Goal: Task Accomplishment & Management: Complete application form

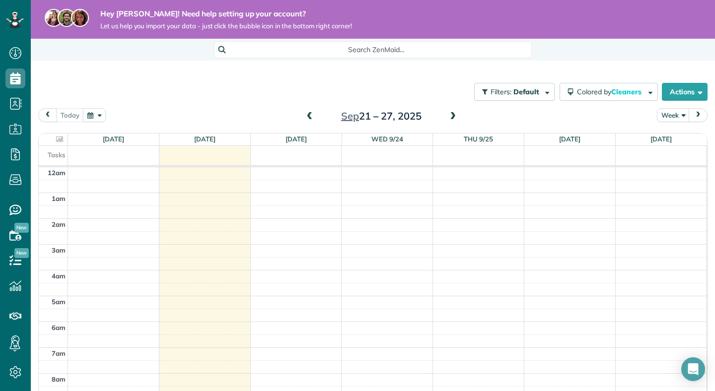
scroll to position [181, 0]
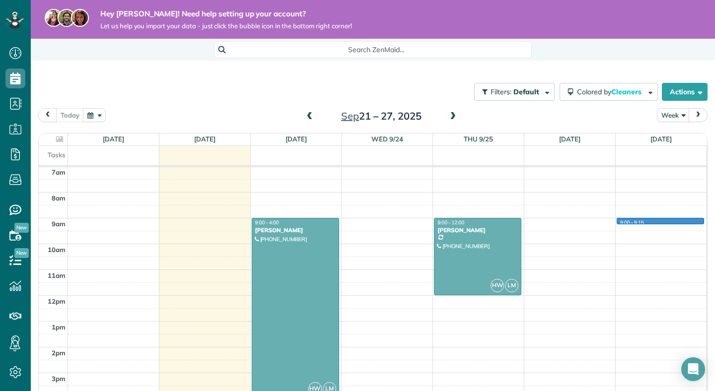
click at [663, 223] on div "12am 1am 2am 3am 4am 5am 6am 7am 8am 9am 10am 11am 12pm 1pm 2pm 3pm 4pm 5pm 6pm…" at bounding box center [373, 296] width 668 height 620
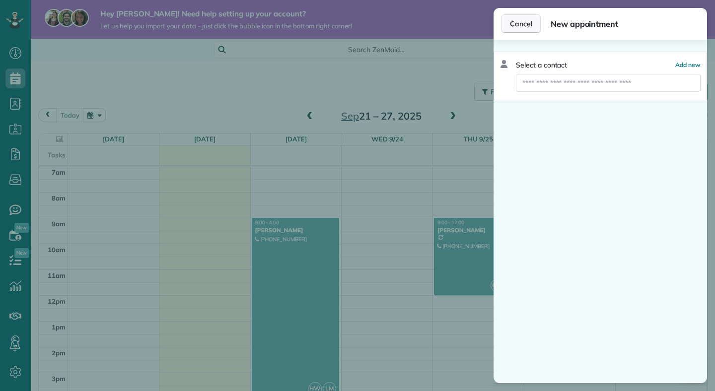
click at [519, 21] on span "Cancel" at bounding box center [521, 24] width 22 height 10
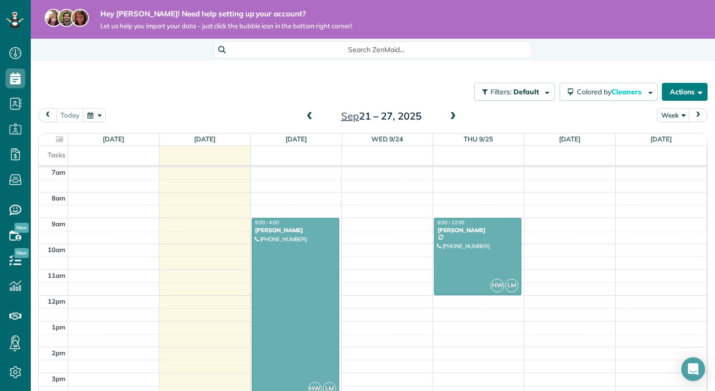
click at [681, 95] on button "Actions" at bounding box center [685, 92] width 46 height 18
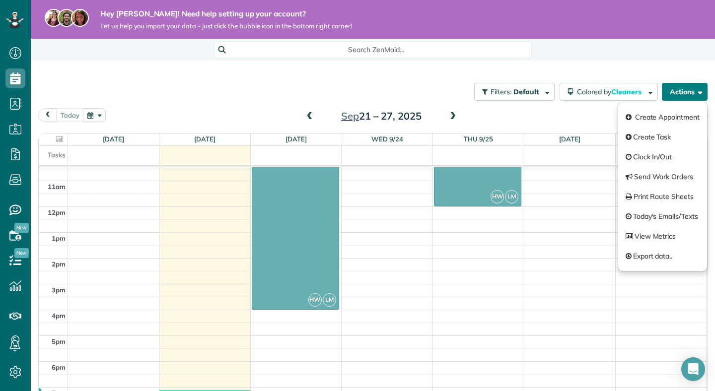
scroll to position [313, 0]
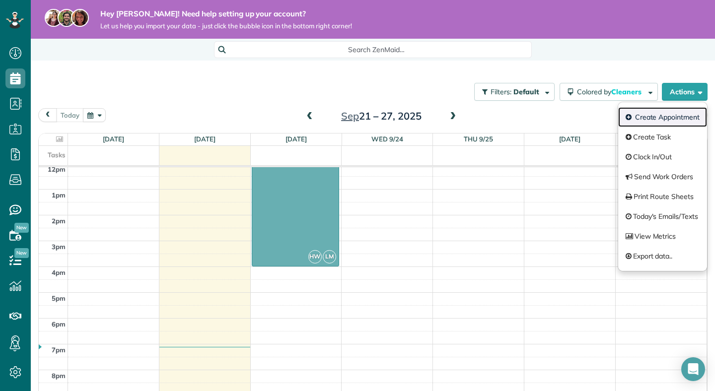
click at [660, 117] on link "Create Appointment" at bounding box center [663, 117] width 89 height 20
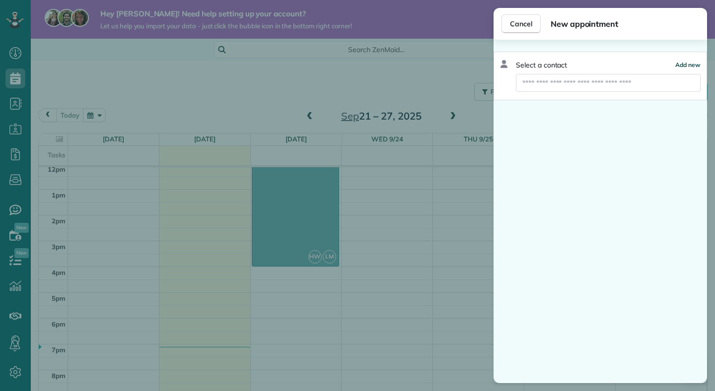
click at [687, 66] on span "Add new" at bounding box center [688, 64] width 25 height 7
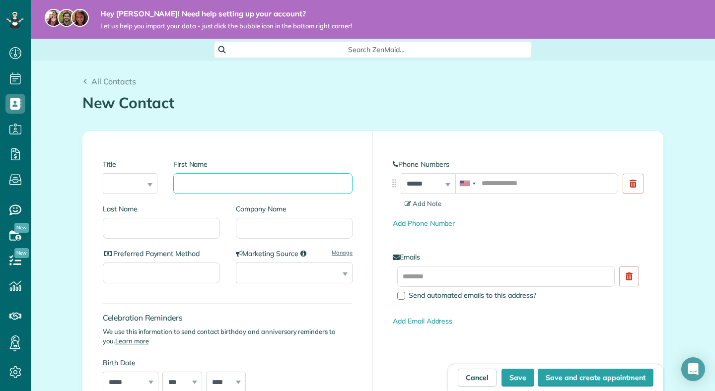
click at [298, 181] on input "First Name" at bounding box center [262, 183] width 179 height 21
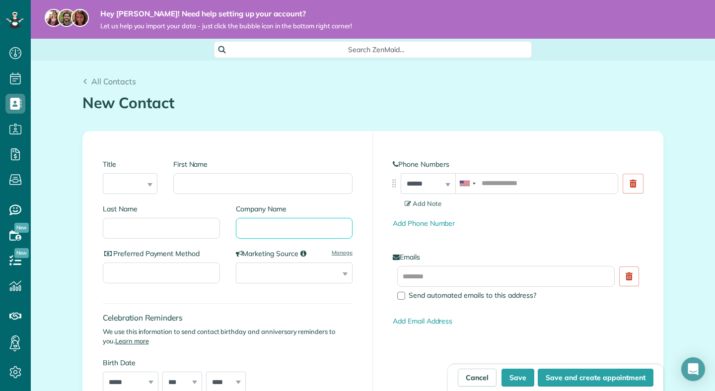
click at [281, 224] on input "Company Name" at bounding box center [294, 228] width 117 height 21
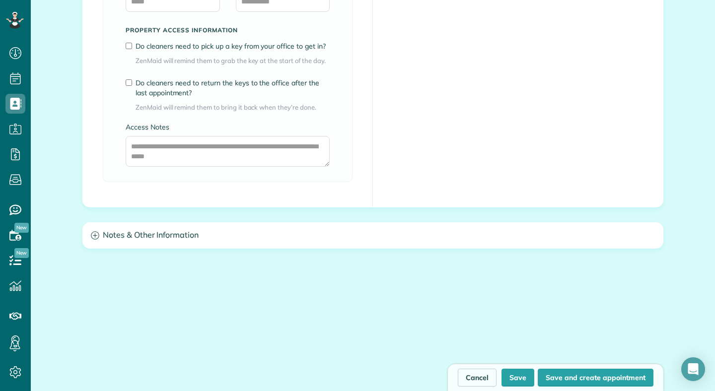
scroll to position [801, 0]
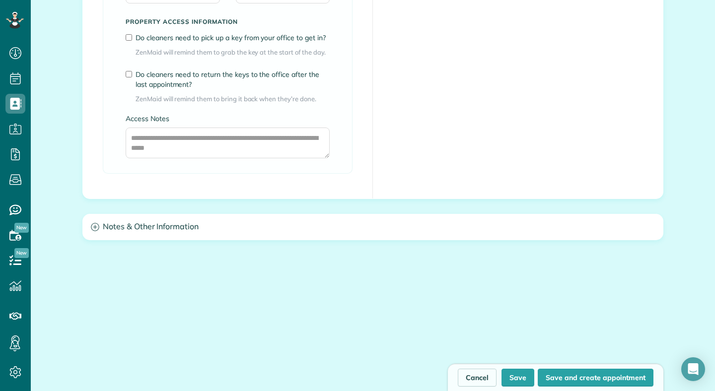
type input "*********"
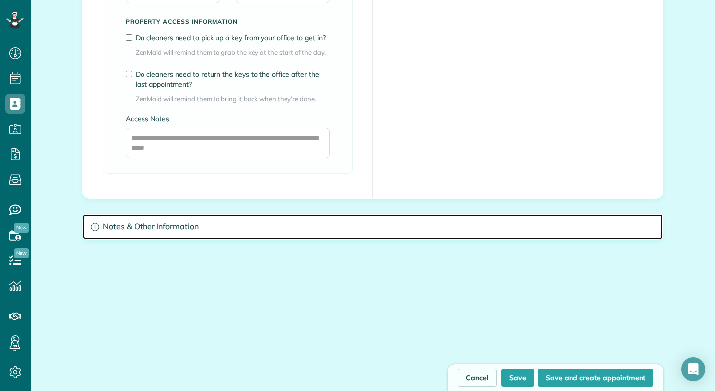
click at [356, 233] on h3 "Notes & Other Information" at bounding box center [373, 227] width 580 height 25
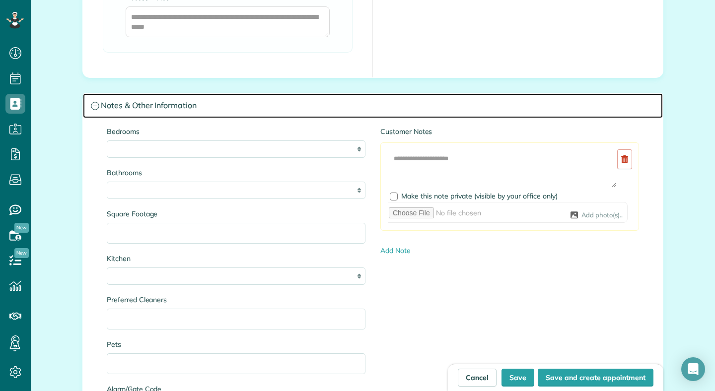
scroll to position [922, 0]
click at [377, 114] on h3 "Notes & Other Information" at bounding box center [373, 106] width 580 height 25
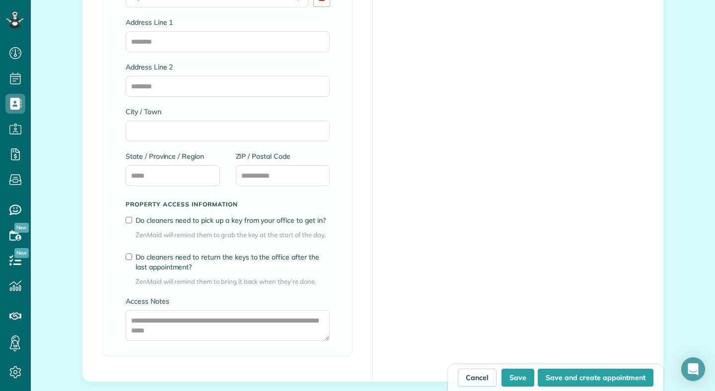
scroll to position [845, 0]
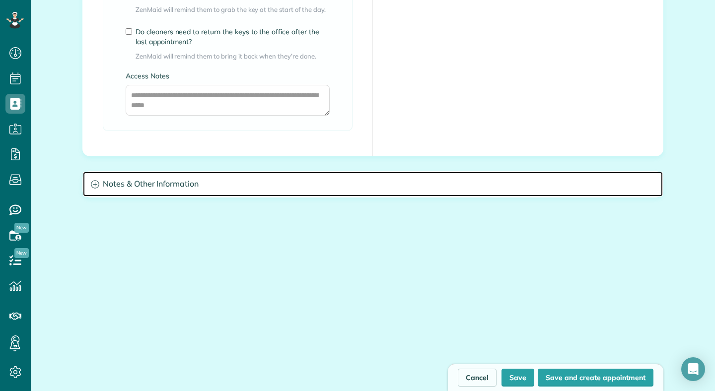
click at [371, 187] on h3 "Notes & Other Information" at bounding box center [373, 184] width 580 height 25
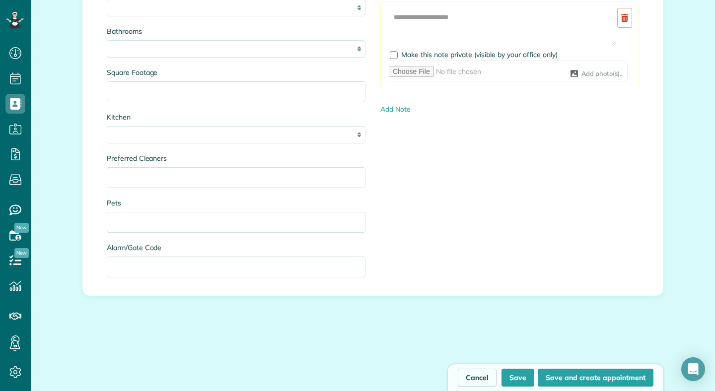
scroll to position [1036, 0]
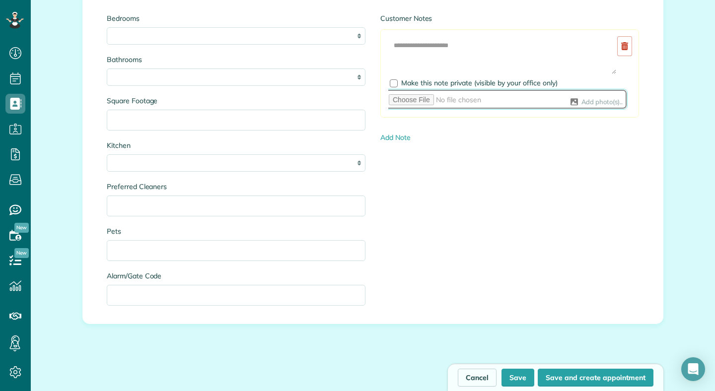
click at [394, 90] on input "file" at bounding box center [506, 99] width 244 height 21
click at [397, 87] on div "Add Image Make this note private (visible by your office only) Add photo(s).." at bounding box center [510, 76] width 244 height 80
click at [396, 86] on div at bounding box center [394, 83] width 8 height 8
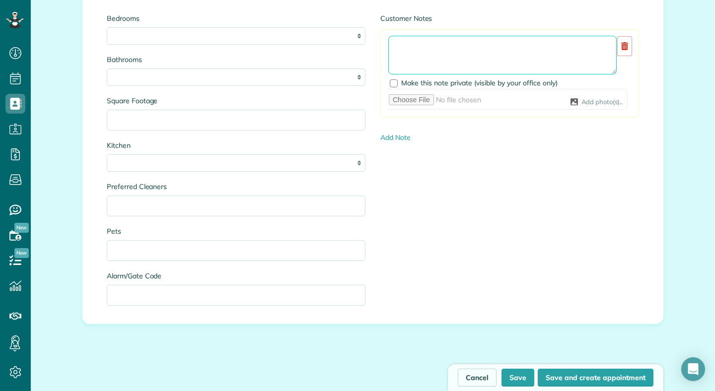
click at [408, 54] on textarea at bounding box center [502, 55] width 229 height 39
type textarea "**********"
click at [488, 376] on link "Cancel" at bounding box center [477, 378] width 39 height 18
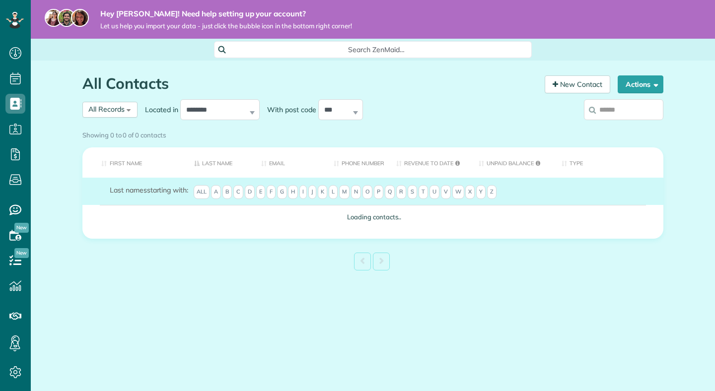
scroll to position [4, 4]
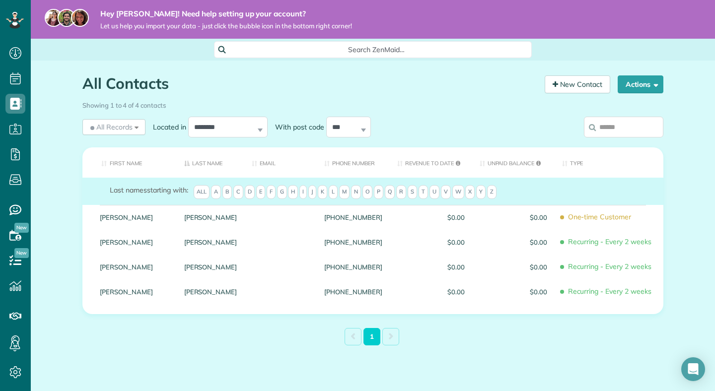
click at [582, 95] on div "New Contact" at bounding box center [574, 86] width 73 height 21
click at [582, 84] on link "New Contact" at bounding box center [578, 85] width 66 height 18
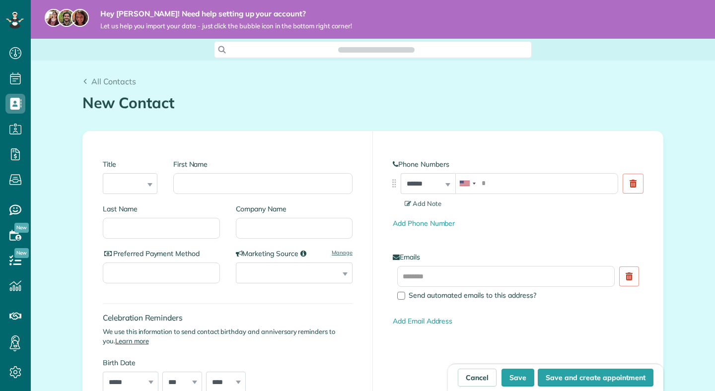
scroll to position [4, 4]
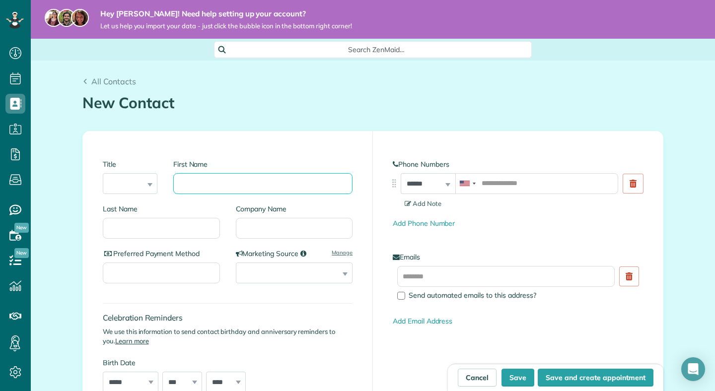
click at [260, 181] on input "First Name" at bounding box center [262, 183] width 179 height 21
type input "**"
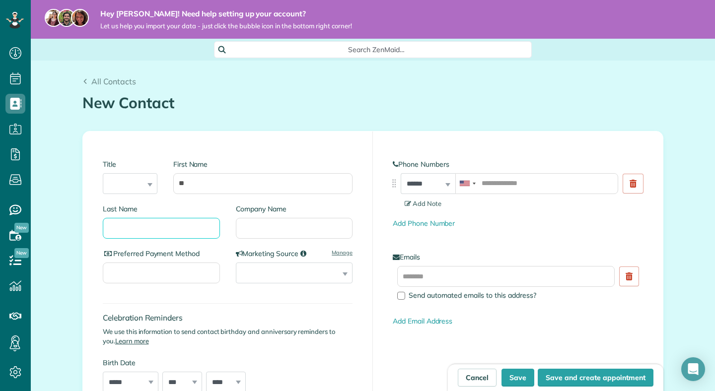
click at [150, 234] on input "Last Name" at bounding box center [161, 228] width 117 height 21
click at [470, 375] on link "Cancel" at bounding box center [477, 378] width 39 height 18
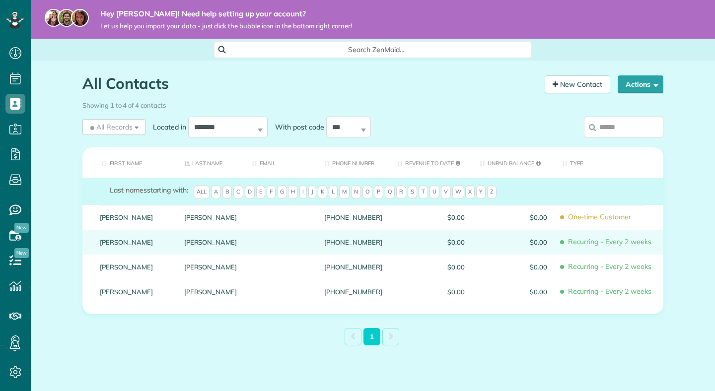
scroll to position [4, 4]
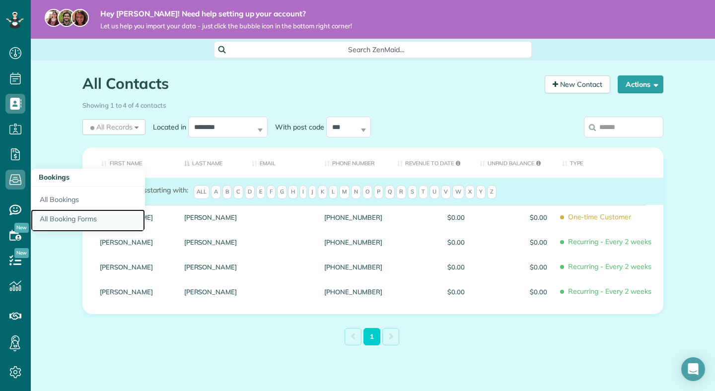
click at [48, 225] on link "All Booking Forms" at bounding box center [88, 221] width 114 height 23
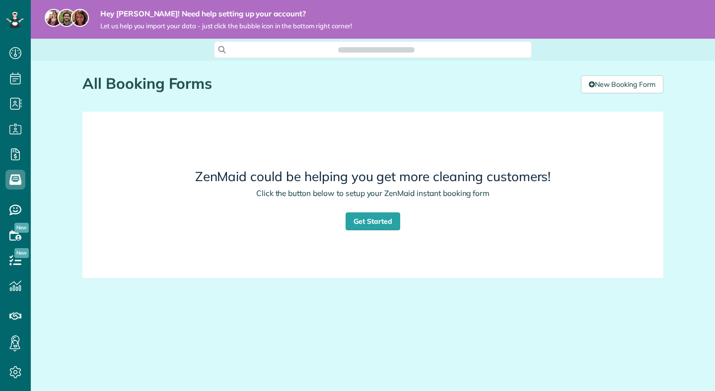
scroll to position [4, 4]
click at [598, 92] on link "New Booking Form" at bounding box center [622, 85] width 82 height 18
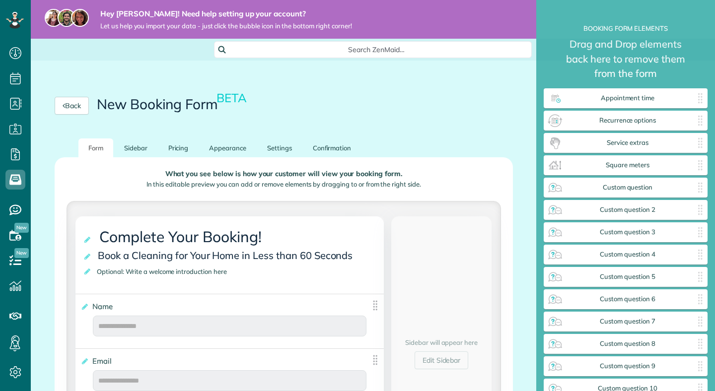
scroll to position [416, 164]
